Goal: Information Seeking & Learning: Learn about a topic

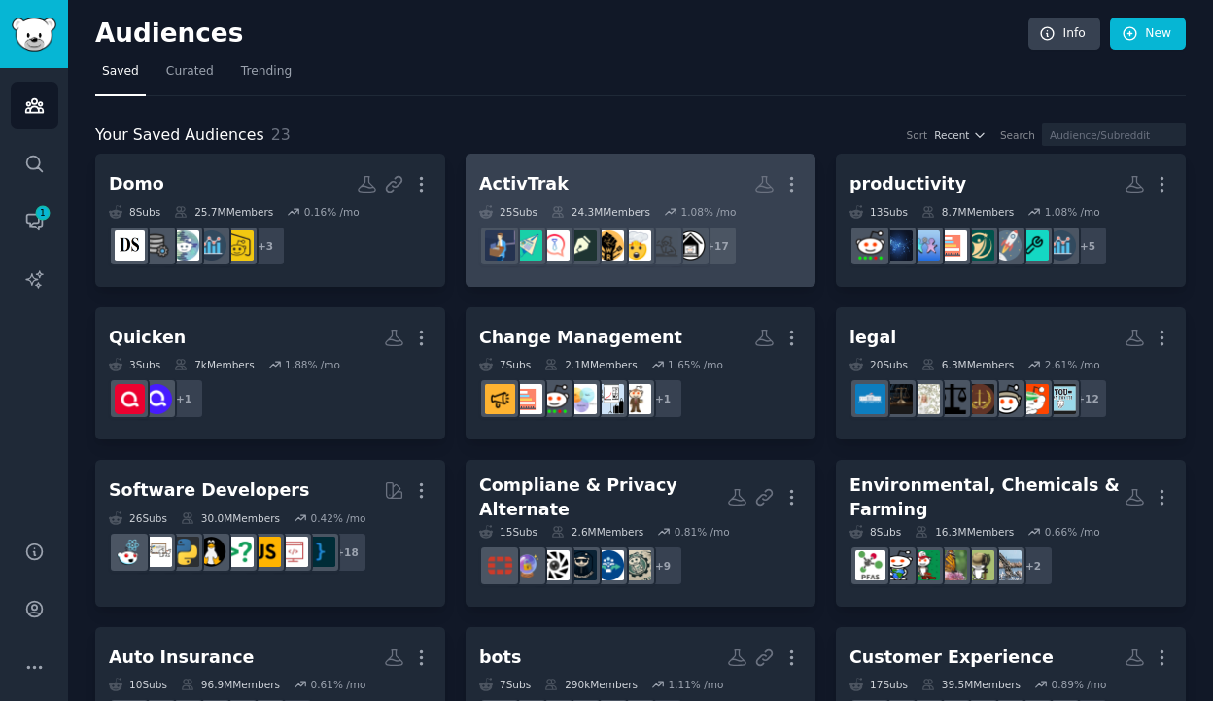
click at [540, 169] on h2 "ActivTrak More" at bounding box center [640, 184] width 323 height 34
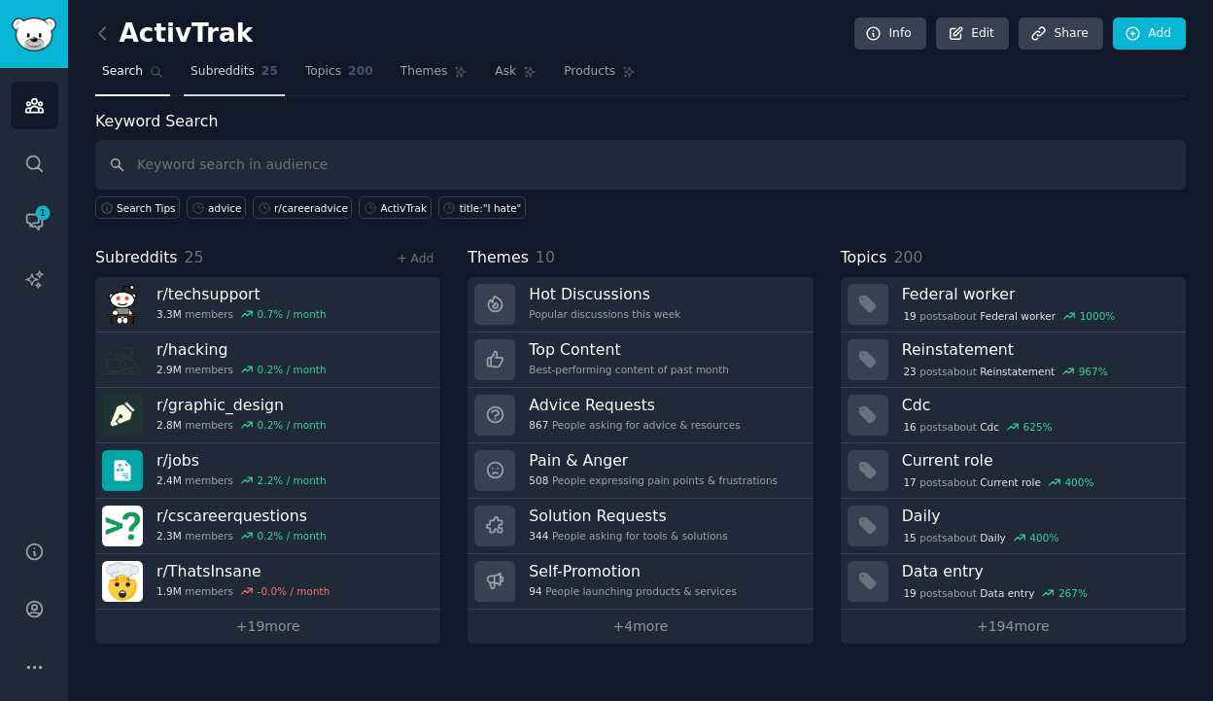
click at [246, 64] on span "Subreddits" at bounding box center [223, 72] width 64 height 18
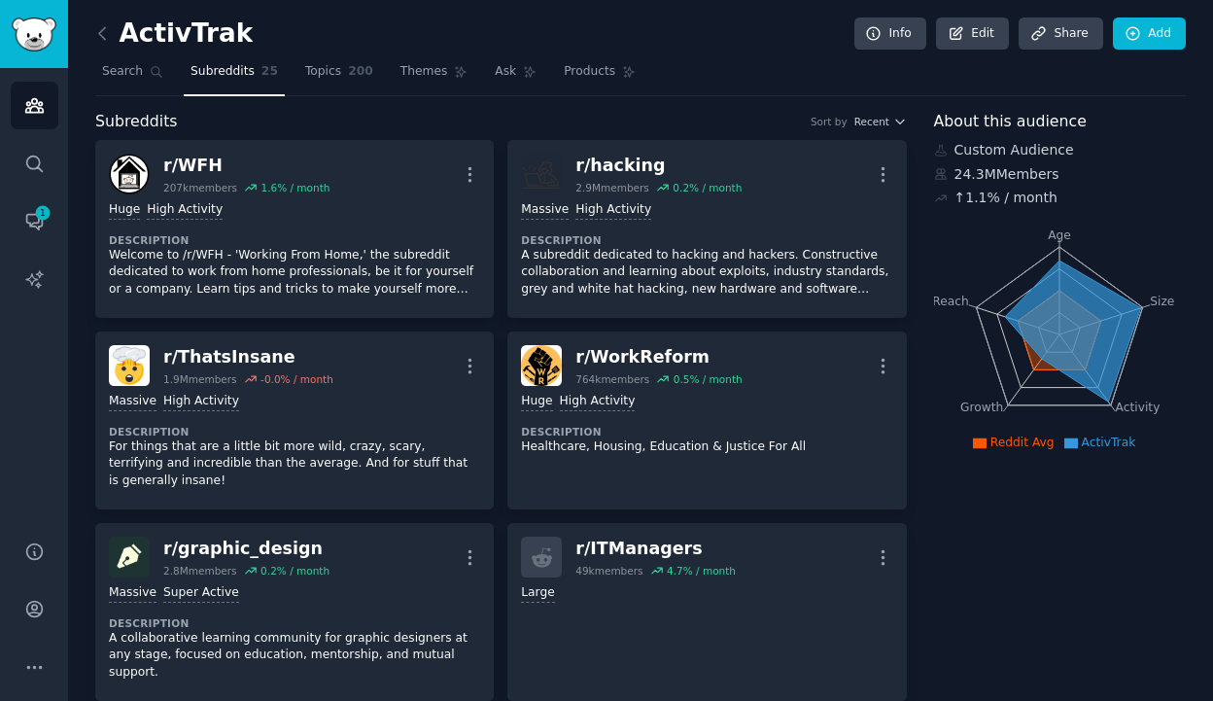
click at [1057, 267] on icon at bounding box center [1073, 331] width 136 height 141
click at [1009, 256] on icon "Age Size Activity Growth Reach" at bounding box center [1059, 334] width 251 height 245
click at [1046, 412] on icon "Age Size Activity Growth Reach" at bounding box center [1059, 334] width 251 height 245
